Goal: Transaction & Acquisition: Purchase product/service

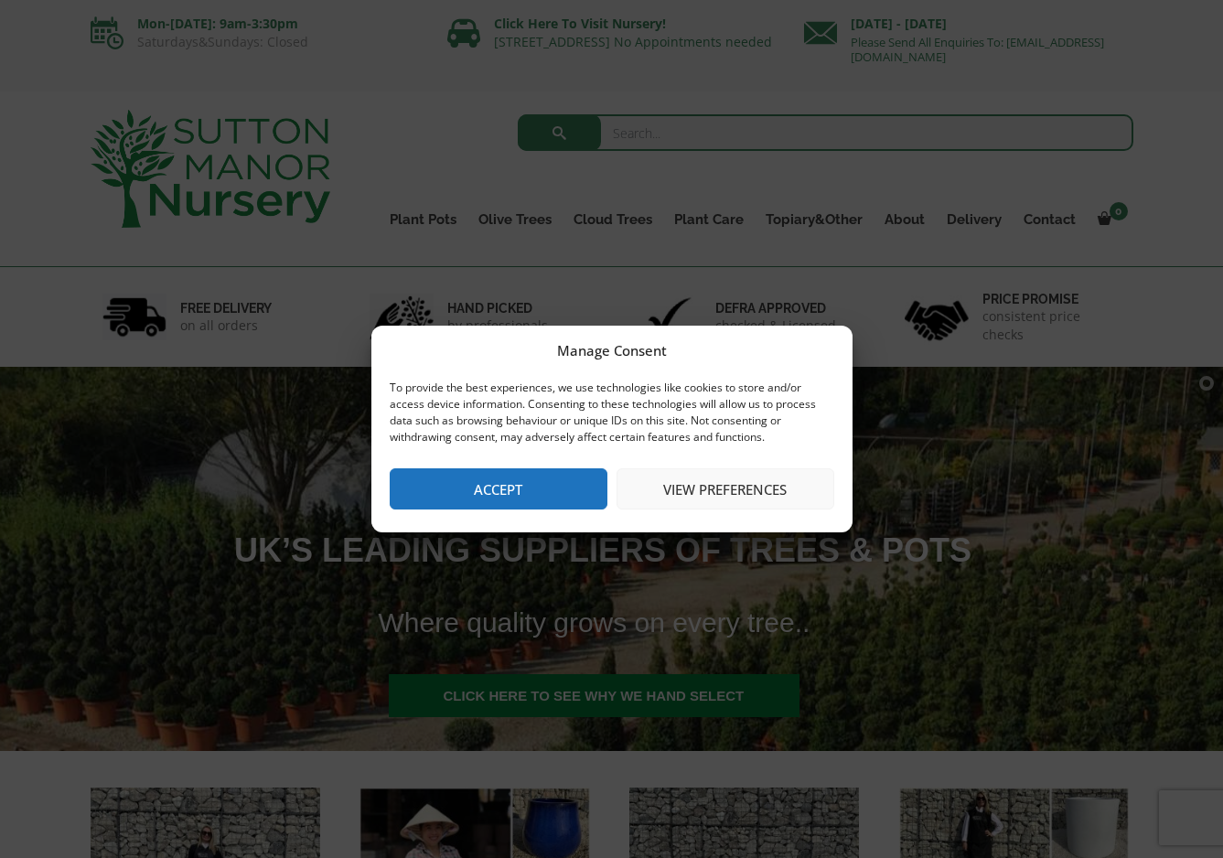
click at [544, 485] on button "Accept" at bounding box center [499, 489] width 218 height 41
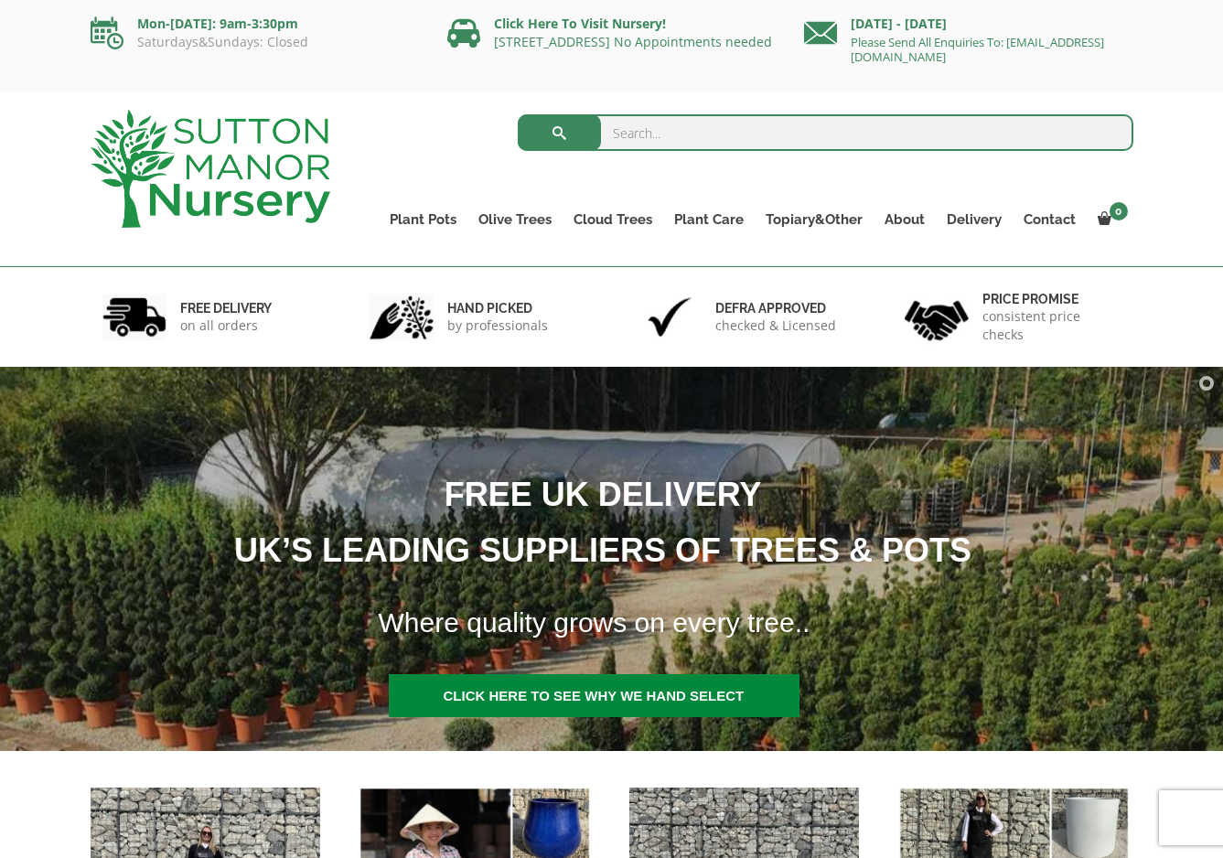
click at [649, 143] on input "search" at bounding box center [826, 132] width 616 height 37
paste input "Black Barolo Pot"
type input "Black Barolo Pot"
click at [518, 114] on button "submit" at bounding box center [559, 132] width 83 height 37
